Goal: Task Accomplishment & Management: Manage account settings

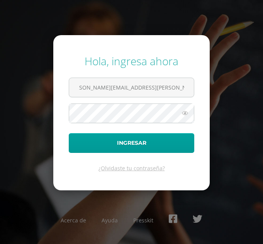
scroll to position [0, 13]
type input "evelyn.calderon@centroeducativoelvalle.edu.gt"
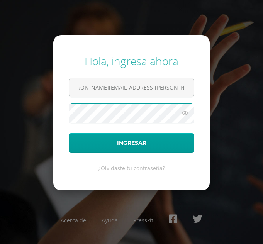
scroll to position [0, 0]
click at [69, 133] on button "Ingresar" at bounding box center [132, 143] width 126 height 20
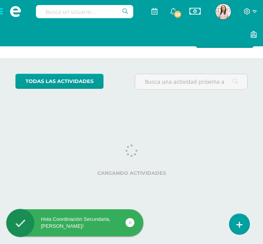
click at [91, 9] on input "text" at bounding box center [84, 11] width 97 height 13
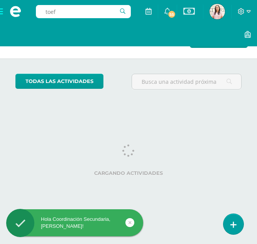
type input "toefl"
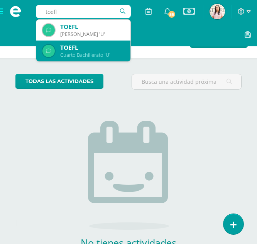
click at [76, 58] on div "Cuarto Bachillerato 'U'" at bounding box center [92, 55] width 64 height 7
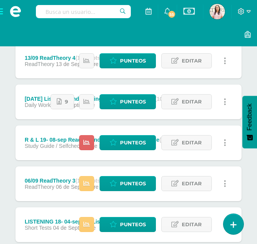
scroll to position [167, 0]
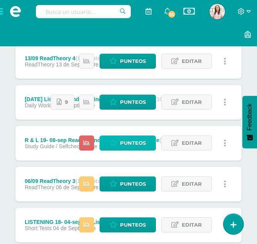
click at [124, 139] on span "Punteos" at bounding box center [133, 143] width 26 height 14
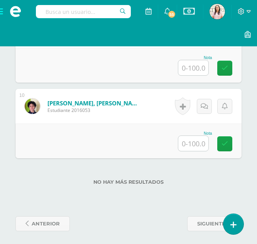
scroll to position [899, 0]
click at [75, 10] on input "text" at bounding box center [83, 11] width 95 height 13
type input "quimica"
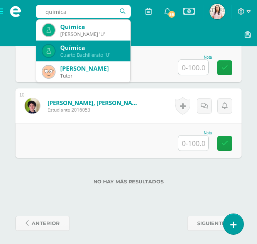
click at [82, 53] on div "Cuarto Bachillerato 'U'" at bounding box center [92, 55] width 64 height 7
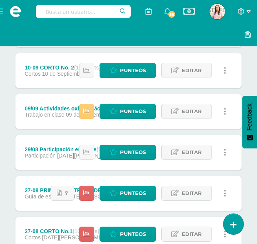
scroll to position [281, 0]
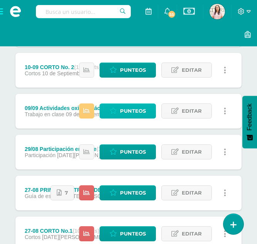
click at [133, 109] on span "Punteos" at bounding box center [133, 111] width 26 height 14
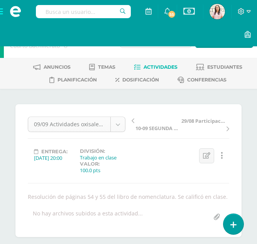
scroll to position [33, 0]
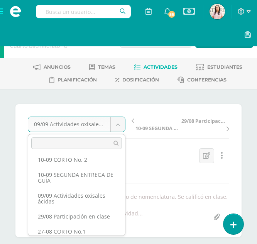
scroll to position [53, 0]
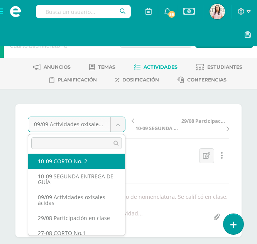
select select "/dashboard/teacher/grade-activity/218696/"
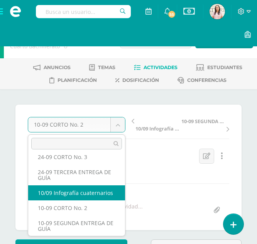
scroll to position [7, 0]
select select "/dashboard/teacher/grade-activity/220143/"
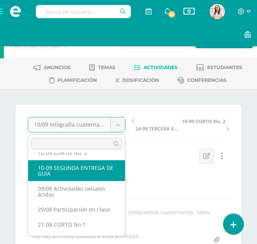
scroll to position [63, 0]
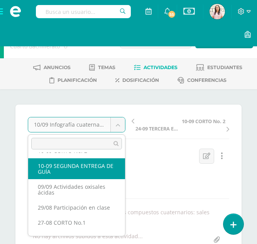
select select "/dashboard/teacher/grade-activity/218686/"
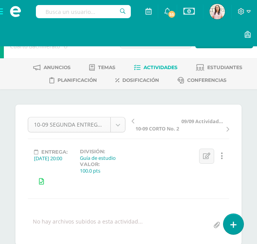
scroll to position [12, 0]
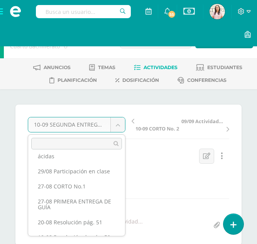
scroll to position [96, 0]
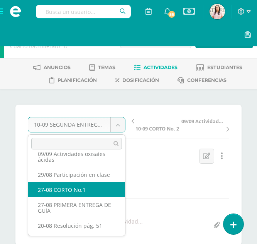
select select "/dashboard/teacher/grade-activity/218694/"
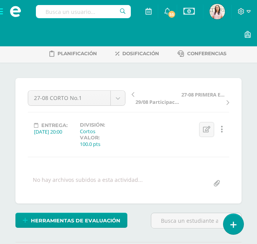
scroll to position [12, 0]
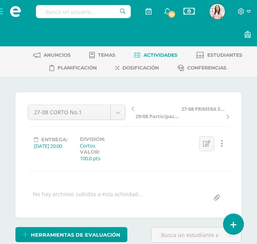
click at [74, 18] on input "text" at bounding box center [83, 11] width 95 height 13
type input "biologia"
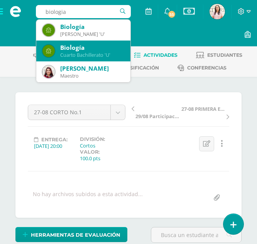
click at [82, 48] on div "Biología" at bounding box center [92, 48] width 64 height 8
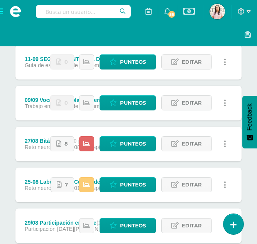
scroll to position [209, 0]
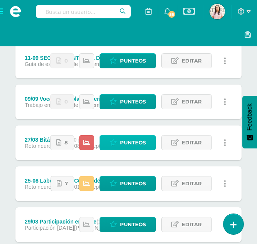
click at [117, 141] on icon at bounding box center [113, 143] width 7 height 7
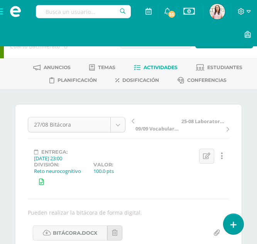
scroll to position [12, 0]
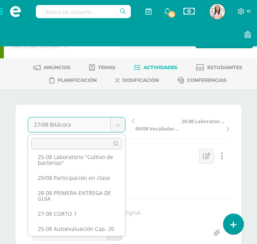
scroll to position [103, 0]
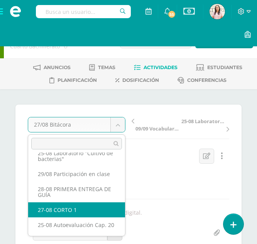
select select "/dashboard/teacher/grade-activity/218773/"
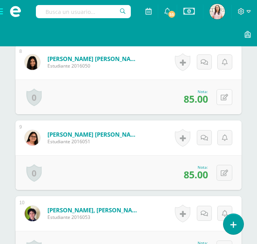
scroll to position [778, 0]
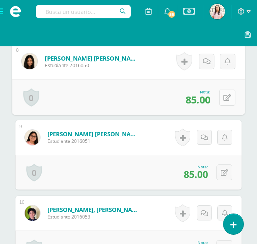
click at [226, 105] on button at bounding box center [228, 97] width 16 height 16
type input "100"
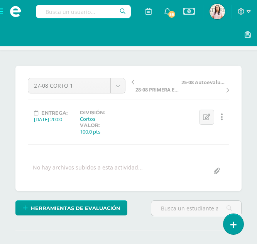
scroll to position [0, 0]
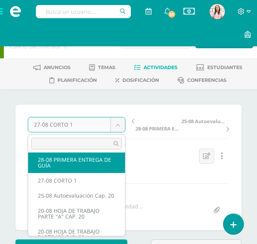
scroll to position [133, 0]
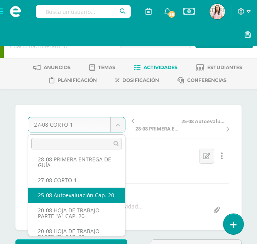
select select "/dashboard/teacher/grade-activity/218804/"
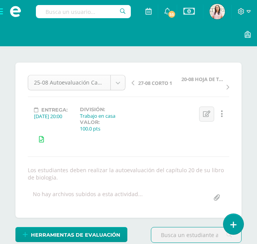
scroll to position [105, 0]
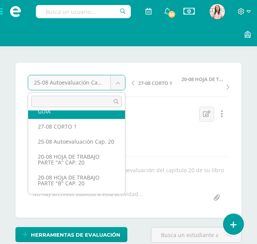
scroll to position [150, 0]
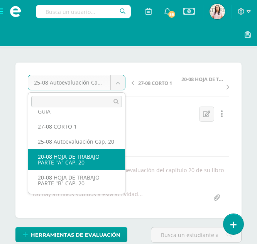
select select "/dashboard/teacher/grade-activity/218805/"
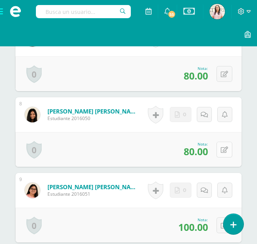
scroll to position [748, 0]
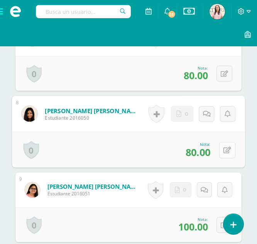
click at [230, 154] on button at bounding box center [228, 150] width 16 height 16
type input "100"
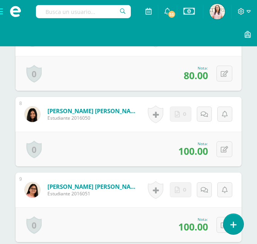
click at [77, 16] on input "text" at bounding box center [83, 11] width 95 height 13
type input "reading and writin"
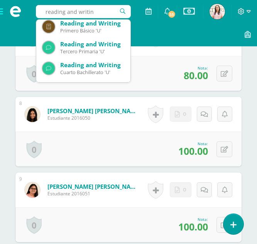
scroll to position [66, 0]
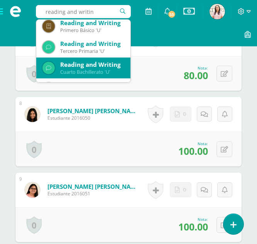
click at [81, 68] on div "Reading and Writing" at bounding box center [92, 65] width 64 height 8
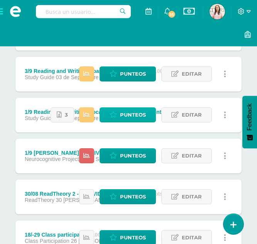
scroll to position [359, 0]
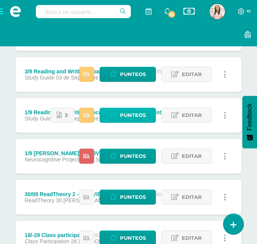
click at [138, 120] on span "Punteos" at bounding box center [133, 115] width 26 height 14
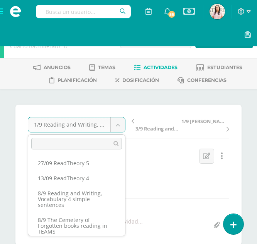
scroll to position [87, 0]
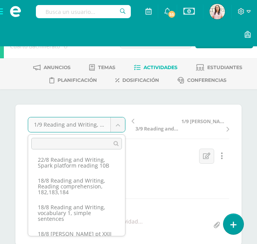
scroll to position [282, 0]
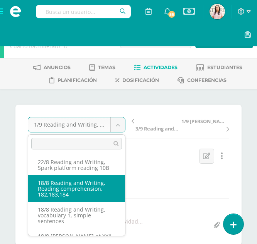
select select "/dashboard/teacher/grade-activity/218492/"
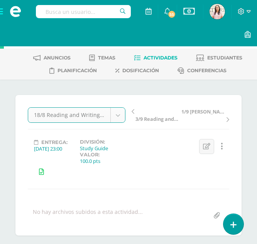
scroll to position [14, 0]
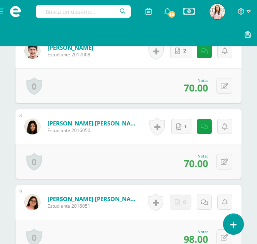
scroll to position [728, 0]
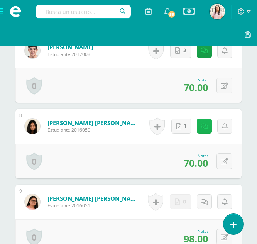
click at [208, 122] on link at bounding box center [204, 126] width 15 height 15
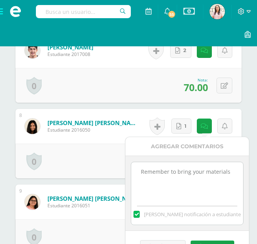
click at [169, 171] on textarea "Remember to bring your materials" at bounding box center [187, 181] width 112 height 39
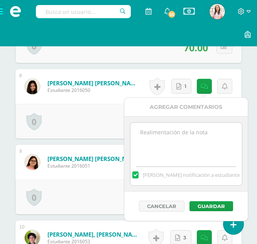
scroll to position [769, 0]
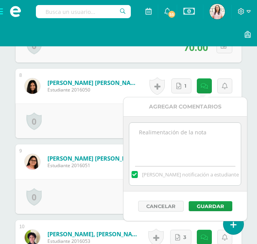
click at [138, 172] on label at bounding box center [135, 174] width 6 height 7
click at [0, 0] on input "Mandar notificación a estudiante" at bounding box center [0, 0] width 0 height 0
click at [211, 205] on button "Guardar" at bounding box center [211, 206] width 44 height 10
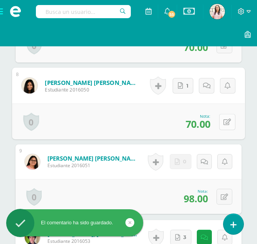
click at [227, 123] on icon at bounding box center [228, 122] width 8 height 7
type input "100"
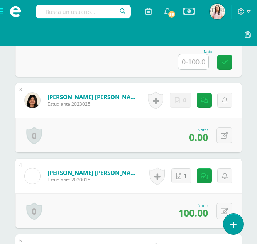
scroll to position [464, 0]
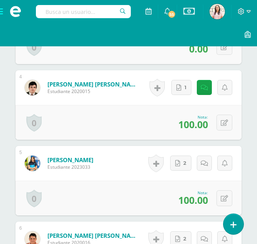
click at [68, 162] on link "López Aquino, Maité" at bounding box center [71, 160] width 46 height 8
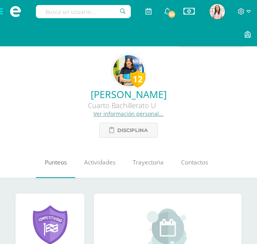
click at [46, 169] on link "Punteos" at bounding box center [55, 162] width 39 height 31
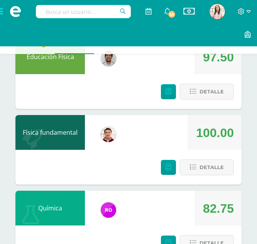
scroll to position [582, 0]
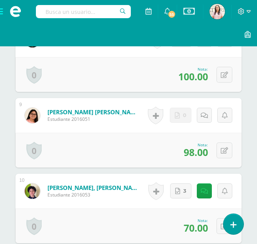
scroll to position [813, 0]
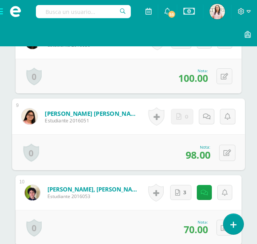
click at [60, 112] on link "Ramírez Hernández, Victoria Sofía" at bounding box center [92, 113] width 95 height 8
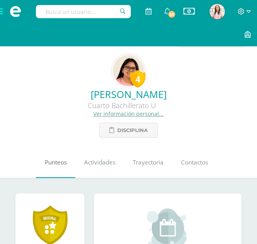
click at [60, 163] on span "Punteos" at bounding box center [56, 163] width 22 height 8
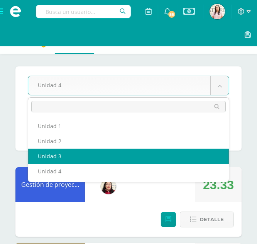
select select "Unidad 3"
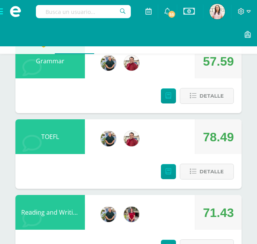
scroll to position [880, 0]
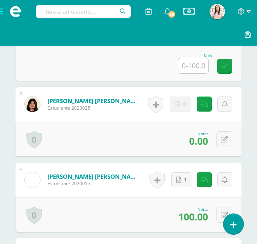
scroll to position [423, 0]
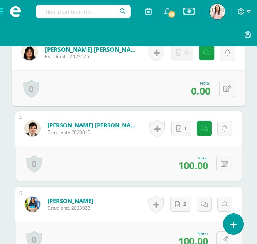
click at [44, 53] on div "Guerra Alvarado, Zoe Catalina Estudiante 2023025" at bounding box center [81, 52] width 138 height 36
click at [30, 54] on img at bounding box center [30, 52] width 16 height 16
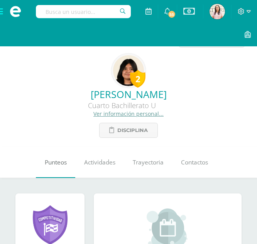
click at [48, 160] on span "Punteos" at bounding box center [56, 163] width 22 height 8
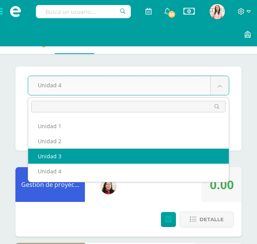
select select "Unidad 3"
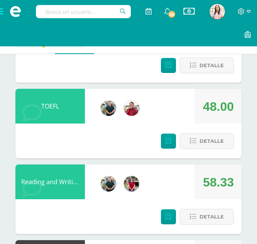
scroll to position [922, 0]
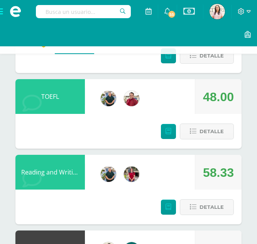
click at [83, 8] on input "text" at bounding box center [83, 11] width 95 height 13
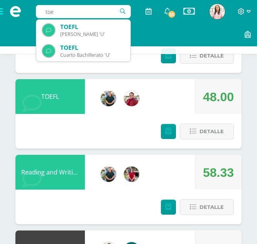
type input "toef"
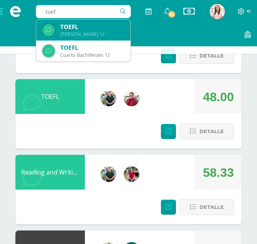
click at [80, 29] on div "TOEFL" at bounding box center [92, 27] width 64 height 8
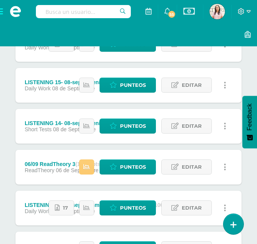
scroll to position [267, 0]
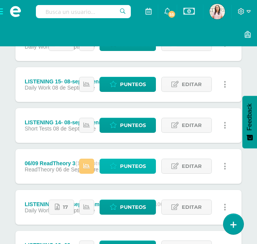
click at [136, 163] on span "Punteos" at bounding box center [133, 166] width 26 height 14
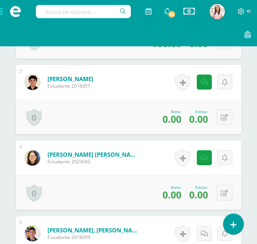
scroll to position [432, 0]
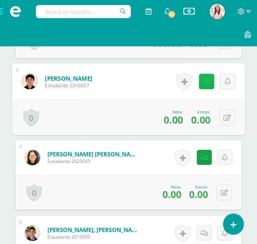
click at [205, 85] on link at bounding box center [206, 81] width 15 height 15
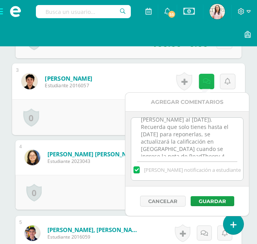
scroll to position [46, 0]
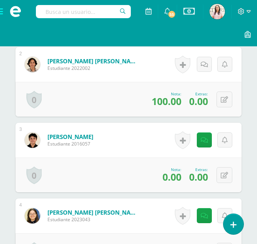
scroll to position [374, 0]
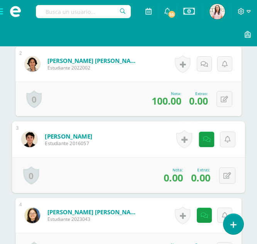
click at [72, 136] on link "Bravo Morante, Giovanni" at bounding box center [69, 136] width 48 height 8
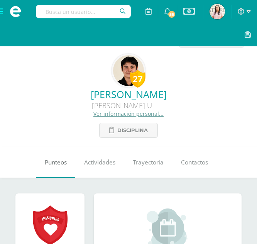
click at [47, 169] on link "Punteos" at bounding box center [55, 162] width 39 height 31
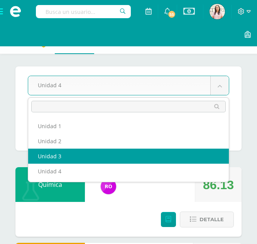
select select "Unidad 3"
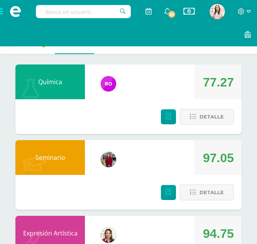
scroll to position [105, 0]
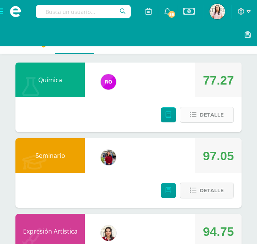
click at [210, 114] on span "Detalle" at bounding box center [212, 115] width 24 height 14
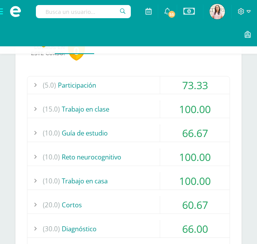
scroll to position [206, 0]
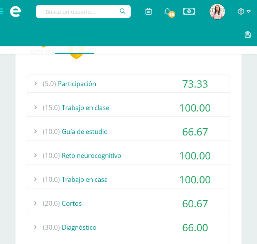
click at [132, 82] on div "(5.0) Participación" at bounding box center [128, 83] width 203 height 17
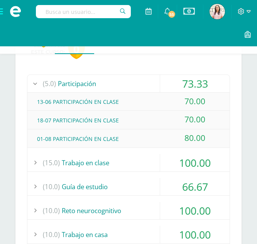
click at [132, 82] on div "(5.0) Participación" at bounding box center [128, 83] width 203 height 17
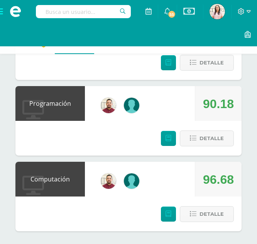
scroll to position [1262, 0]
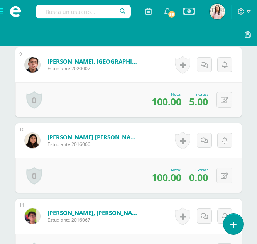
scroll to position [905, 0]
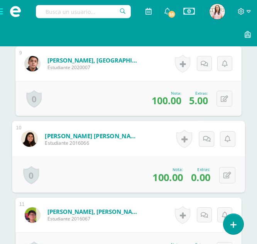
click at [68, 138] on link "Morales Chicas, Daniela Alejandra" at bounding box center [92, 136] width 95 height 8
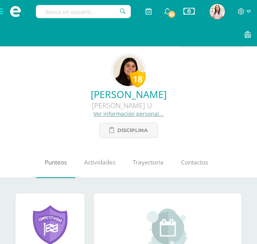
click at [58, 173] on link "Punteos" at bounding box center [55, 162] width 39 height 31
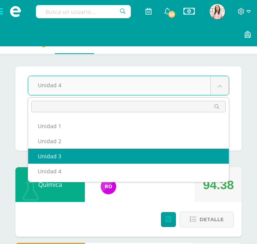
select select "Unidad 3"
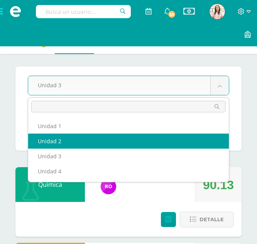
select select "Unidad 2"
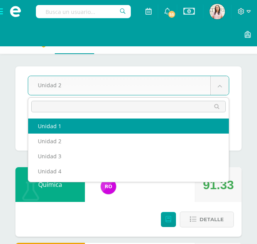
select select "Unidad 1"
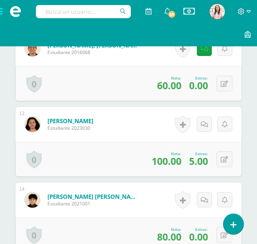
scroll to position [1147, 0]
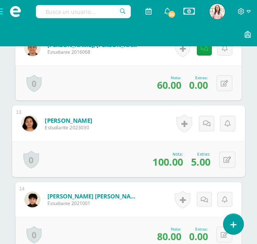
click at [63, 120] on link "[PERSON_NAME]" at bounding box center [69, 120] width 48 height 8
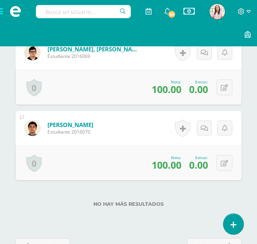
scroll to position [1471, 0]
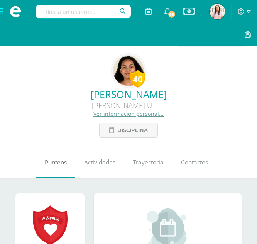
click at [57, 160] on span "Punteos" at bounding box center [56, 163] width 22 height 8
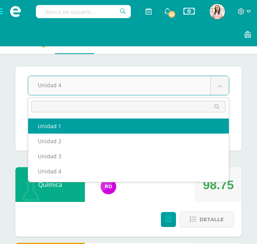
select select "Unidad 1"
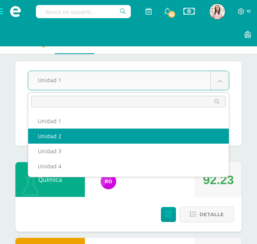
select select "Unidad 2"
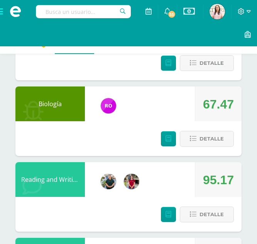
scroll to position [686, 0]
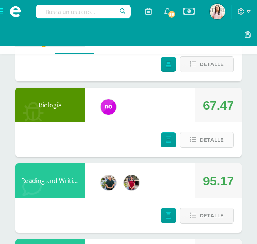
click at [211, 143] on span "Detalle" at bounding box center [212, 140] width 24 height 14
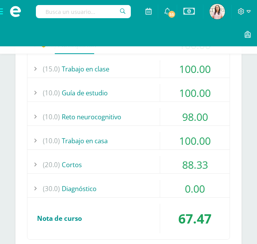
scroll to position [853, 0]
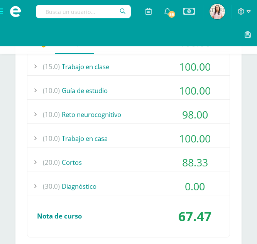
click at [93, 183] on div "(30.0) Diagnóstico" at bounding box center [128, 186] width 203 height 17
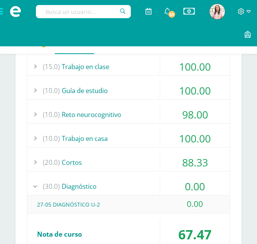
click at [93, 183] on div "(30.0) Diagnóstico" at bounding box center [128, 186] width 203 height 17
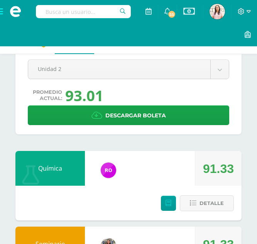
scroll to position [16, 0]
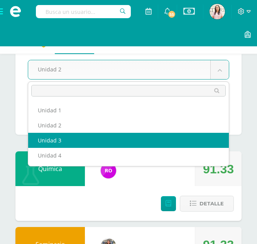
select select "Unidad 3"
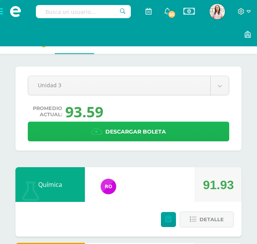
click at [140, 129] on span "Descargar boleta" at bounding box center [136, 132] width 61 height 19
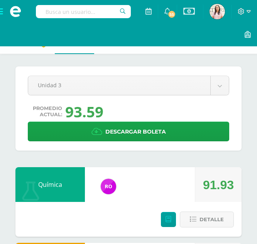
click at [92, 13] on input "text" at bounding box center [83, 11] width 95 height 13
type input "biologia"
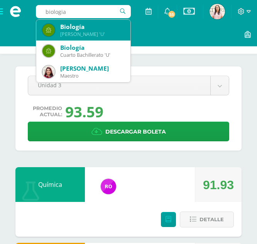
click at [87, 24] on div "Biología" at bounding box center [92, 27] width 64 height 8
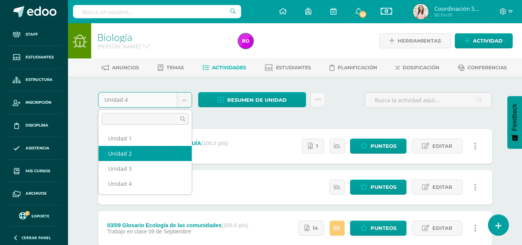
select select "Unidad 2"
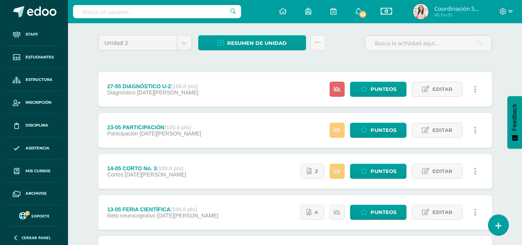
scroll to position [57, 0]
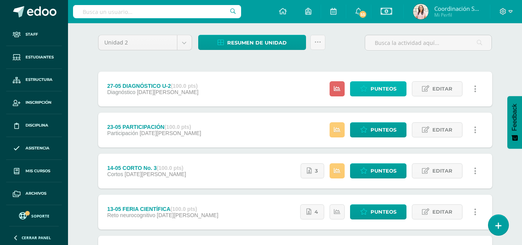
click at [376, 87] on span "Punteos" at bounding box center [384, 89] width 26 height 14
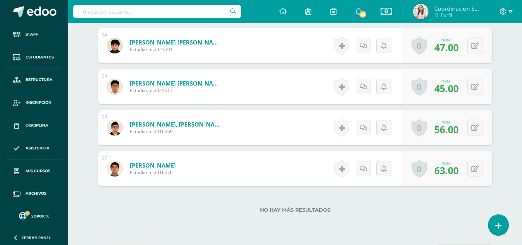
scroll to position [803, 0]
